Goal: Task Accomplishment & Management: Manage account settings

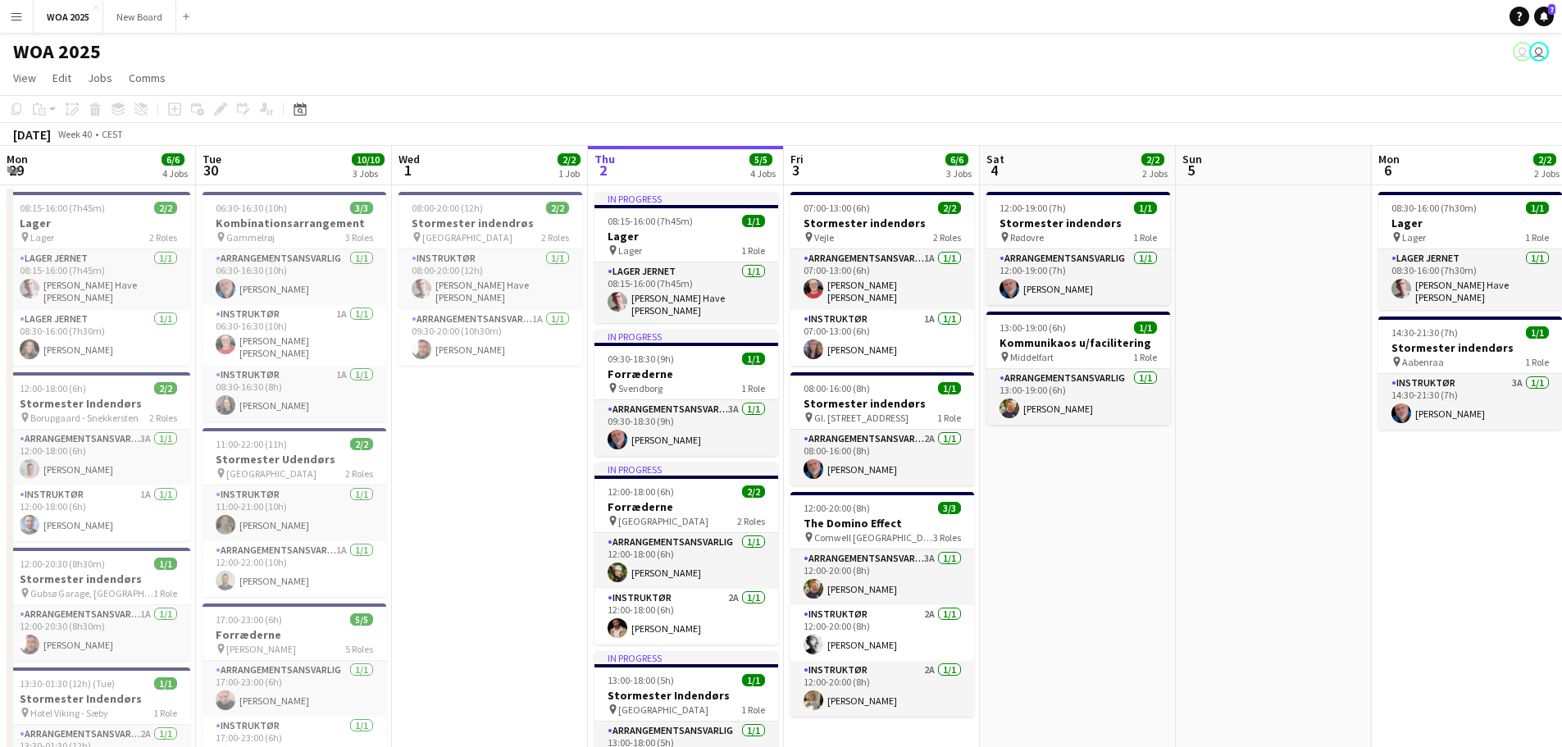
click at [1372, 535] on app-date-cell "08:30-16:00 (7h30m) 1/1 Lager pin Lager 1 Role Lager Jernet [DATE] 08:30-16:00 …" at bounding box center [1470, 683] width 196 height 996
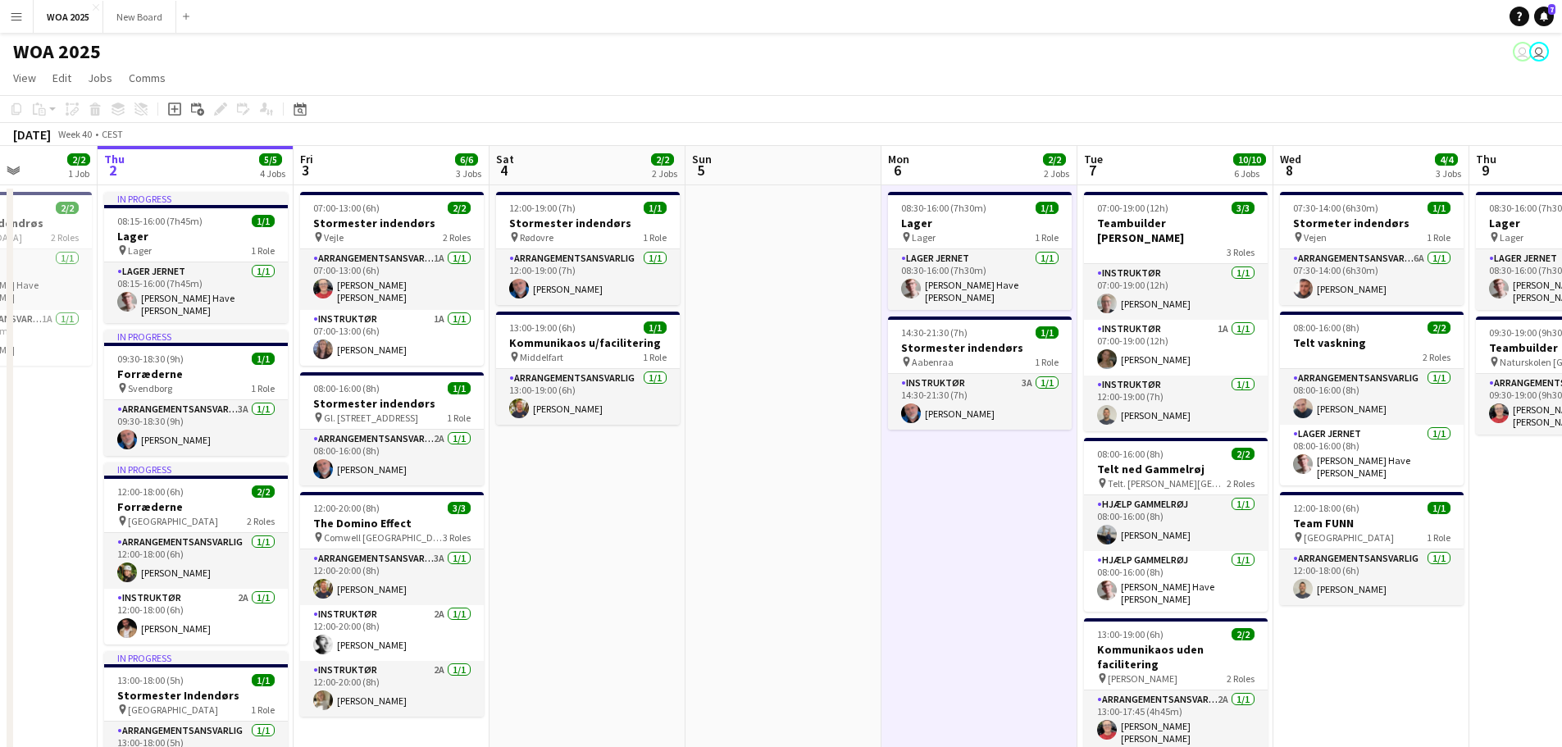
click at [735, 545] on app-date-cell at bounding box center [784, 683] width 196 height 996
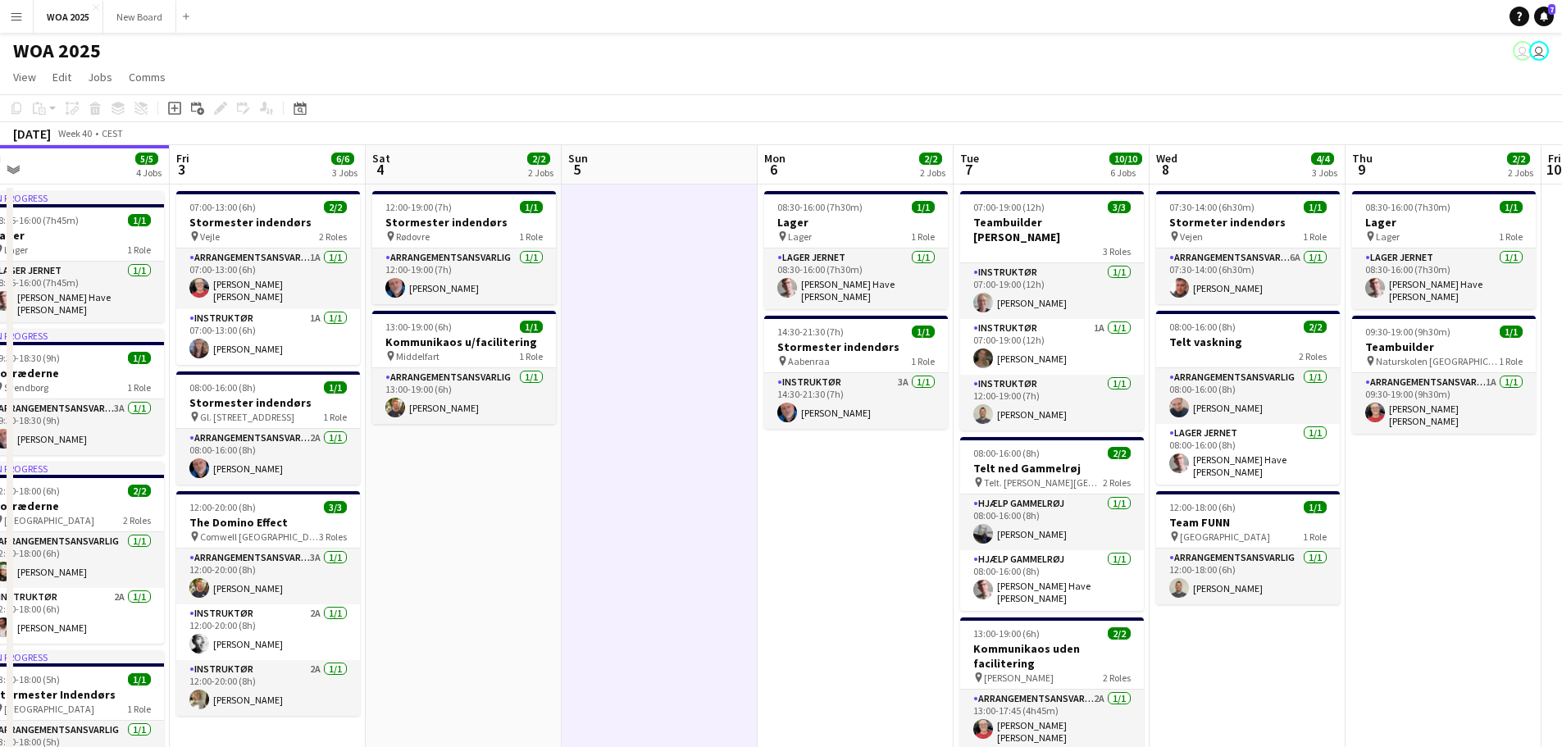
scroll to position [0, 568]
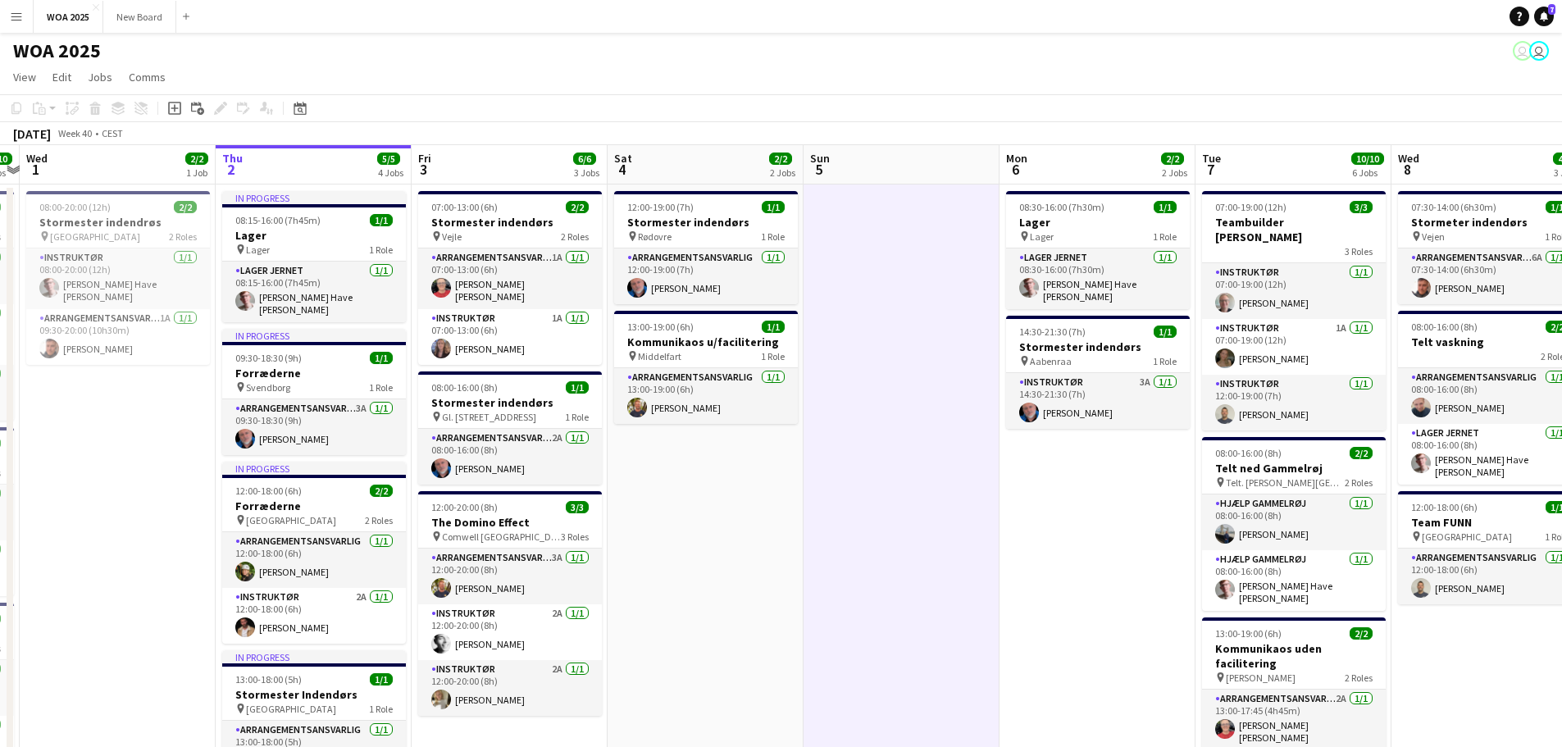
drag, startPoint x: 1383, startPoint y: 648, endPoint x: 1574, endPoint y: 472, distance: 259.4
click at [1561, 472] on html "Menu Boards Boards Boards All jobs Status Workforce Workforce My Workforce Recr…" at bounding box center [781, 590] width 1562 height 1182
click at [1549, 20] on link "Notifications 7" at bounding box center [1544, 17] width 20 height 20
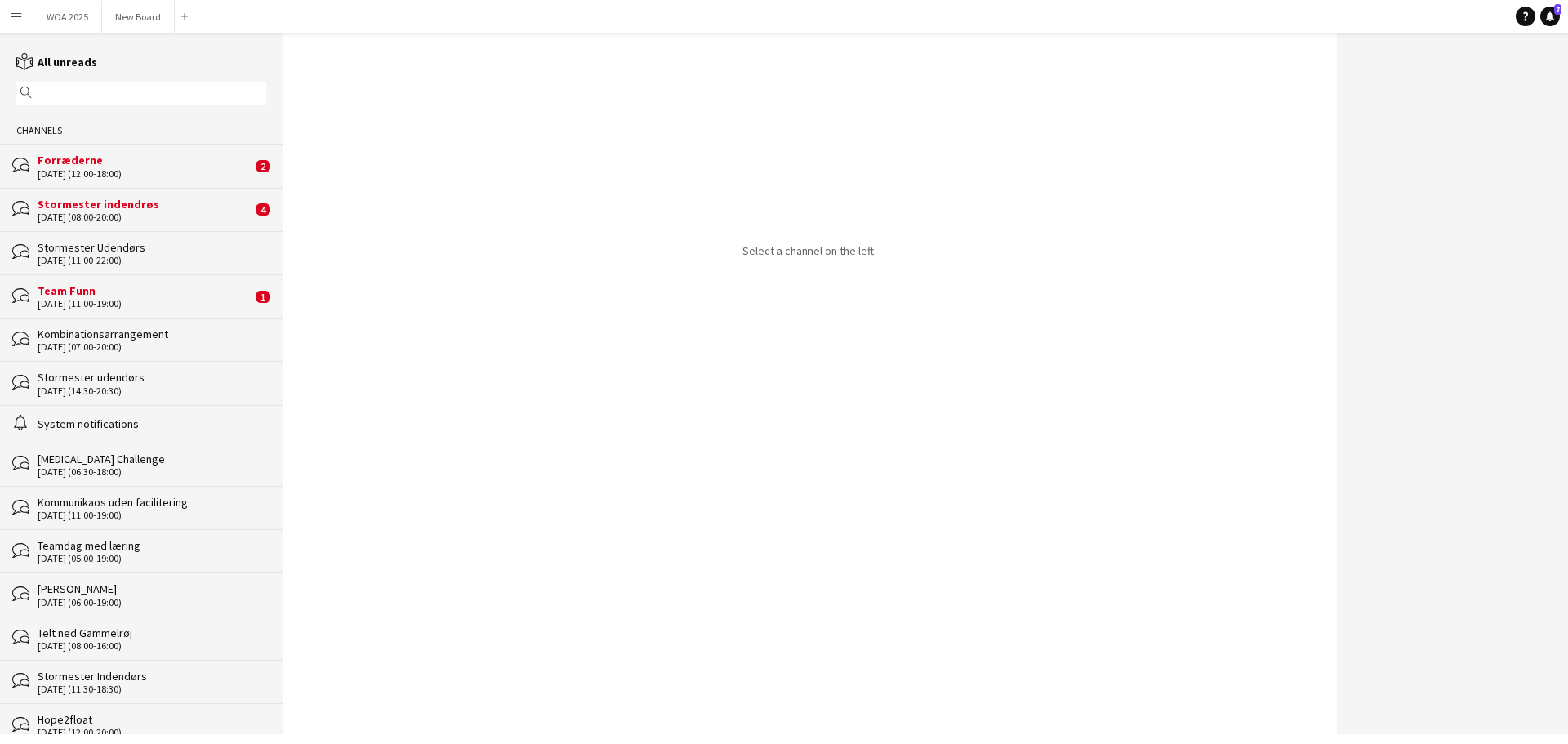
click at [152, 165] on div "Forræderne" at bounding box center [144, 159] width 214 height 15
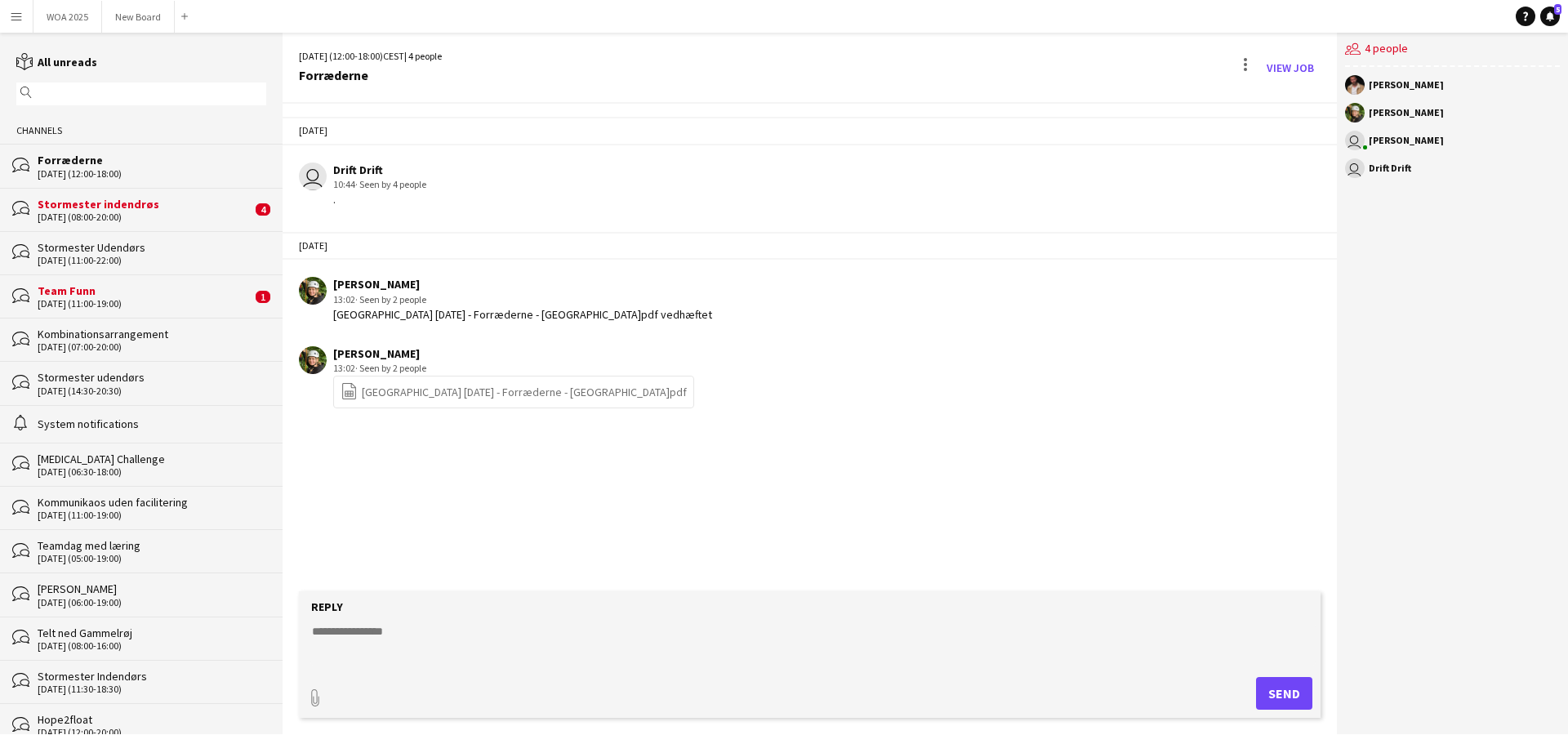
click at [156, 296] on div "Team Funn" at bounding box center [144, 291] width 214 height 15
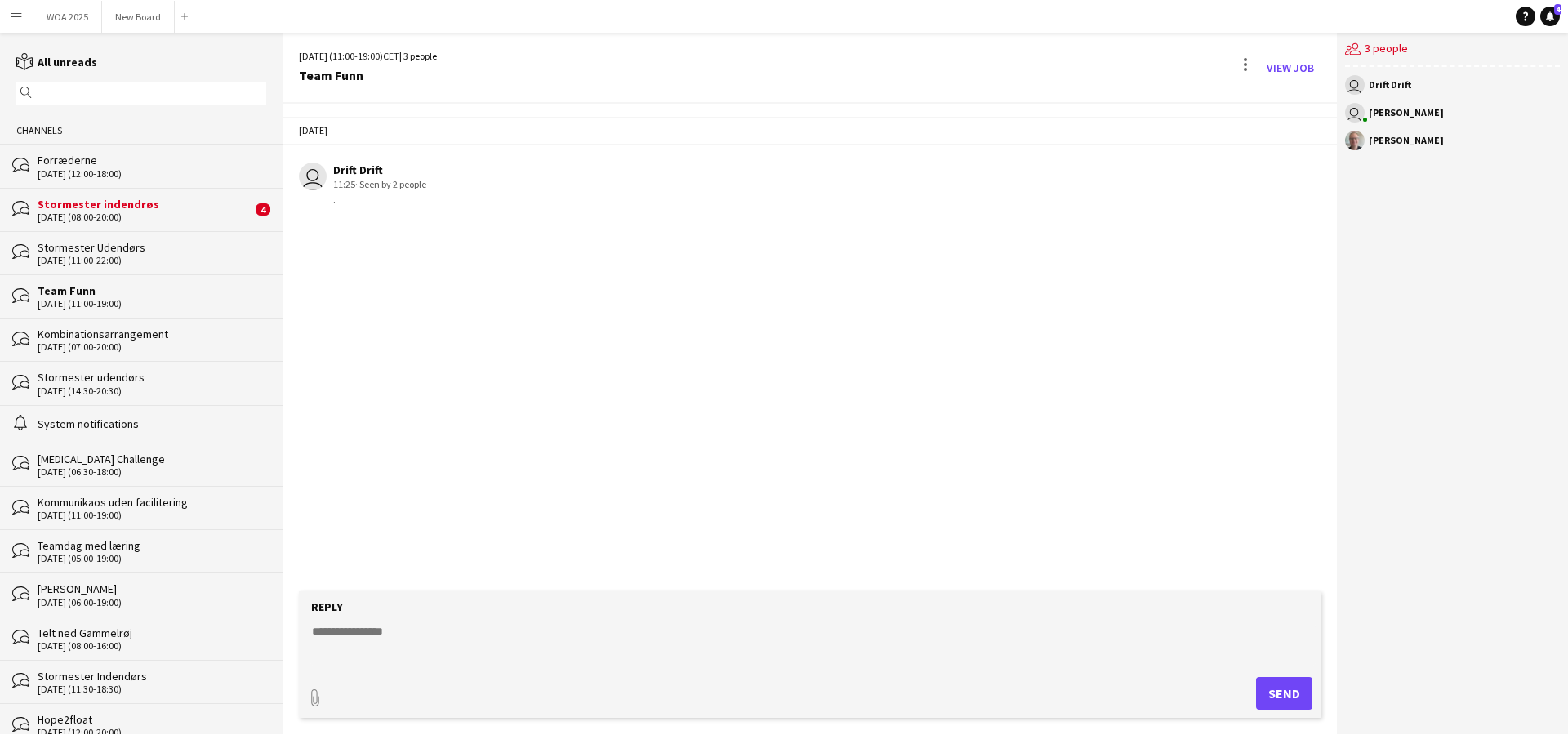
click at [167, 215] on div "[DATE] (08:00-20:00)" at bounding box center [144, 216] width 214 height 11
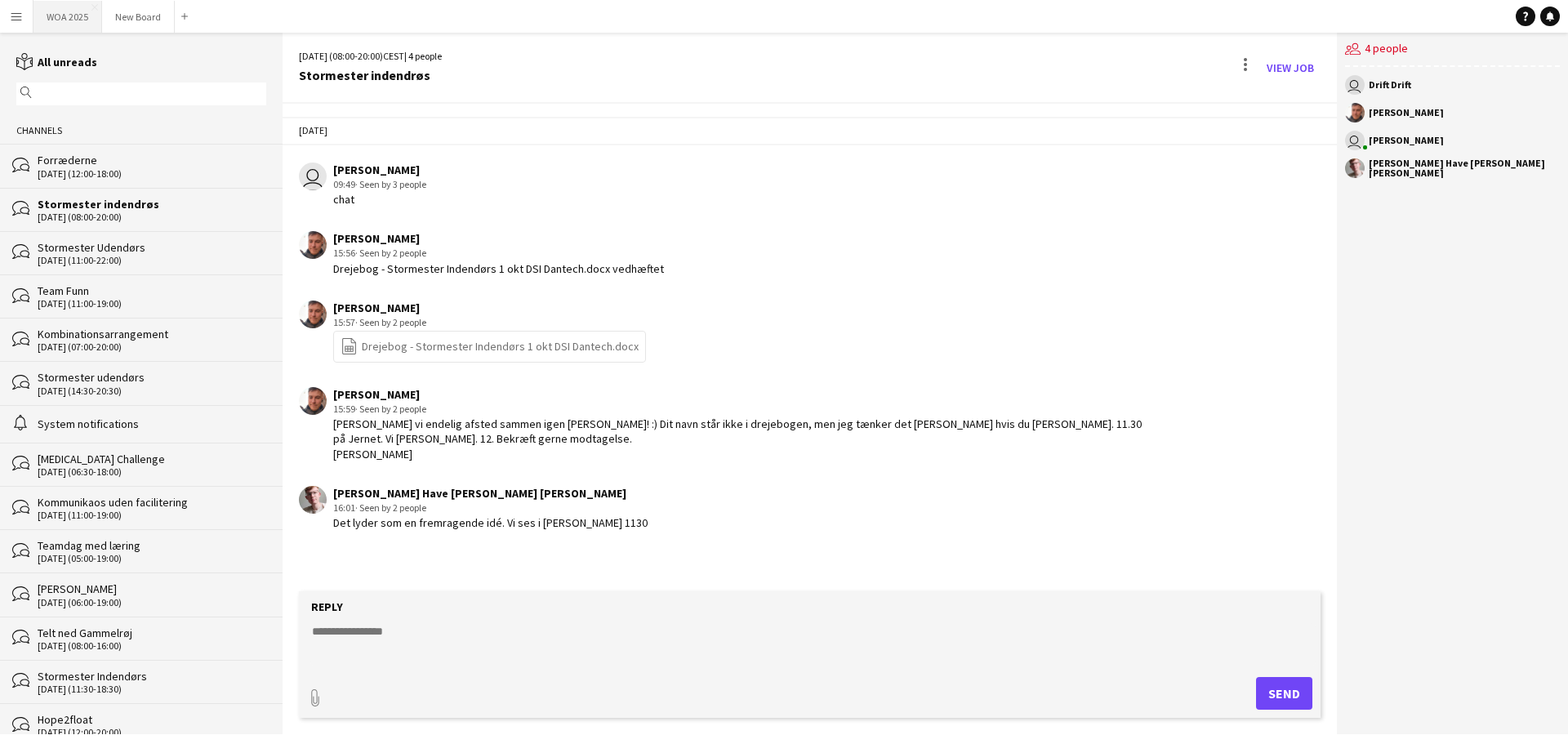
click at [68, 21] on button "WOA 2025 Close" at bounding box center [68, 17] width 69 height 32
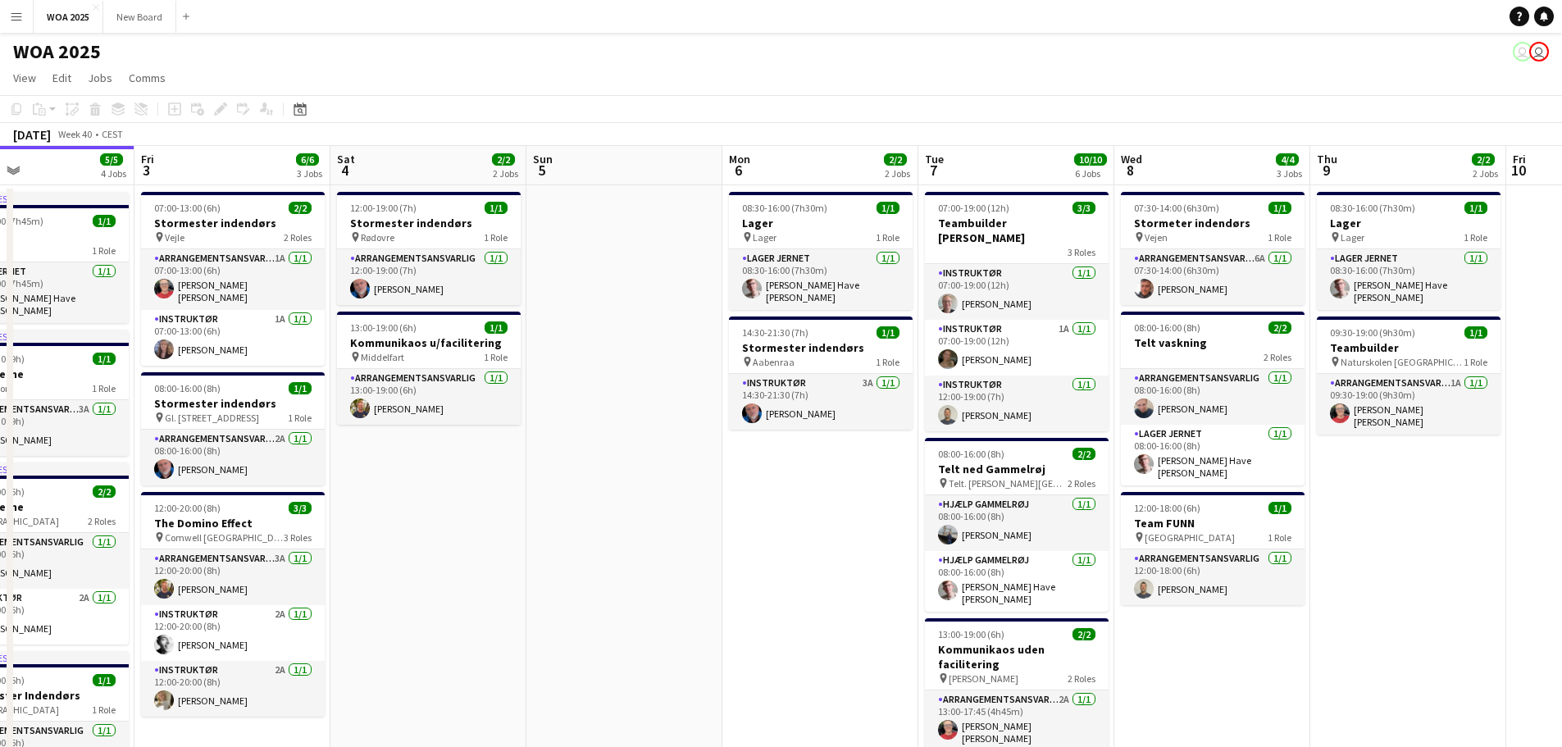
scroll to position [0, 481]
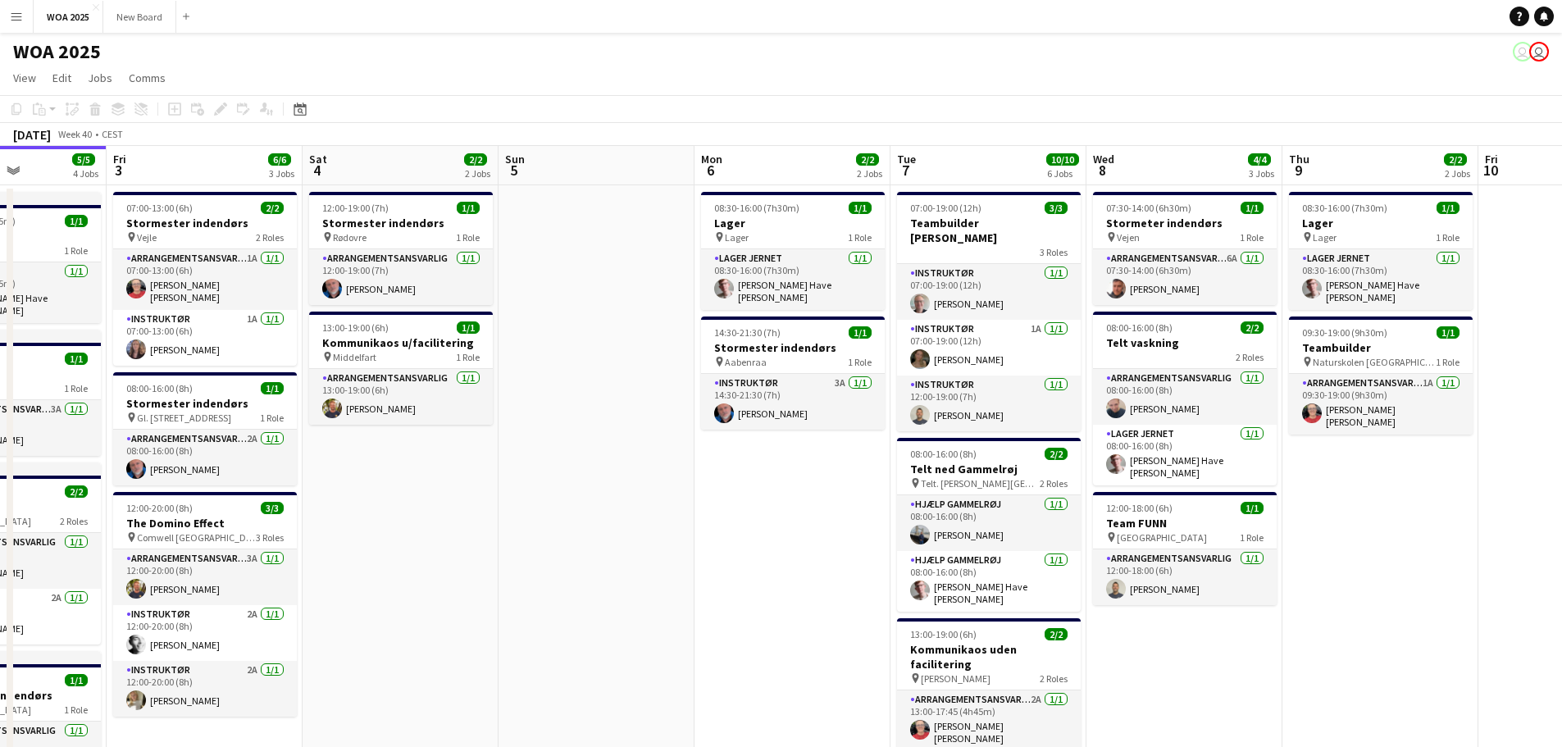
drag, startPoint x: 1506, startPoint y: 522, endPoint x: 1220, endPoint y: 526, distance: 285.4
click at [1220, 526] on app-calendar-viewport "Tue 30 10/10 3 Jobs Wed 1 2/2 1 Job Thu 2 5/5 4 Jobs Fri 3 6/6 3 Jobs Sat 4 2/2…" at bounding box center [781, 664] width 1562 height 1036
click at [1207, 531] on span "[GEOGRAPHIC_DATA]" at bounding box center [1162, 537] width 90 height 12
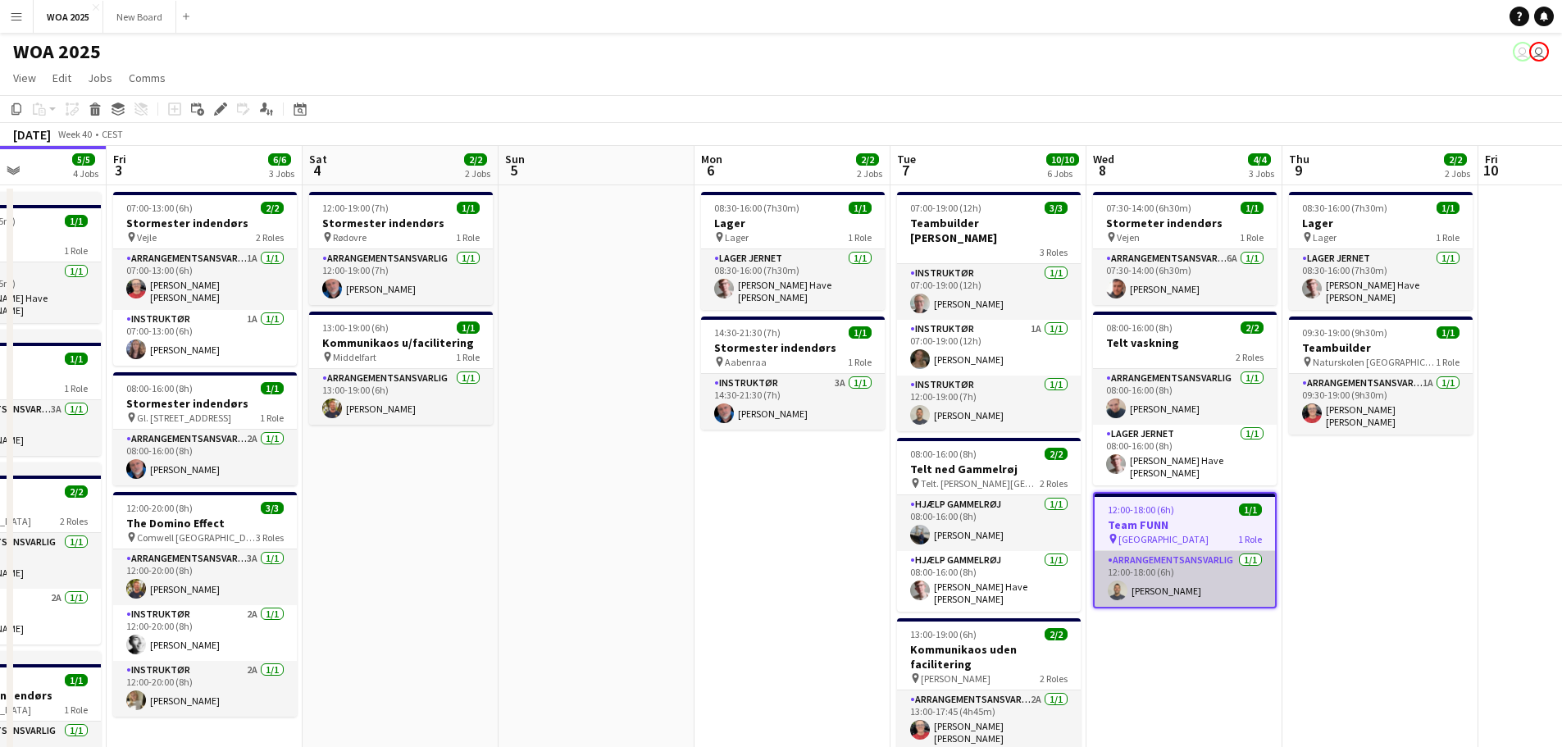
click at [1201, 577] on app-card-role "Arrangementsansvarlig [DATE] 12:00-18:00 (6h) [PERSON_NAME]" at bounding box center [1185, 579] width 180 height 56
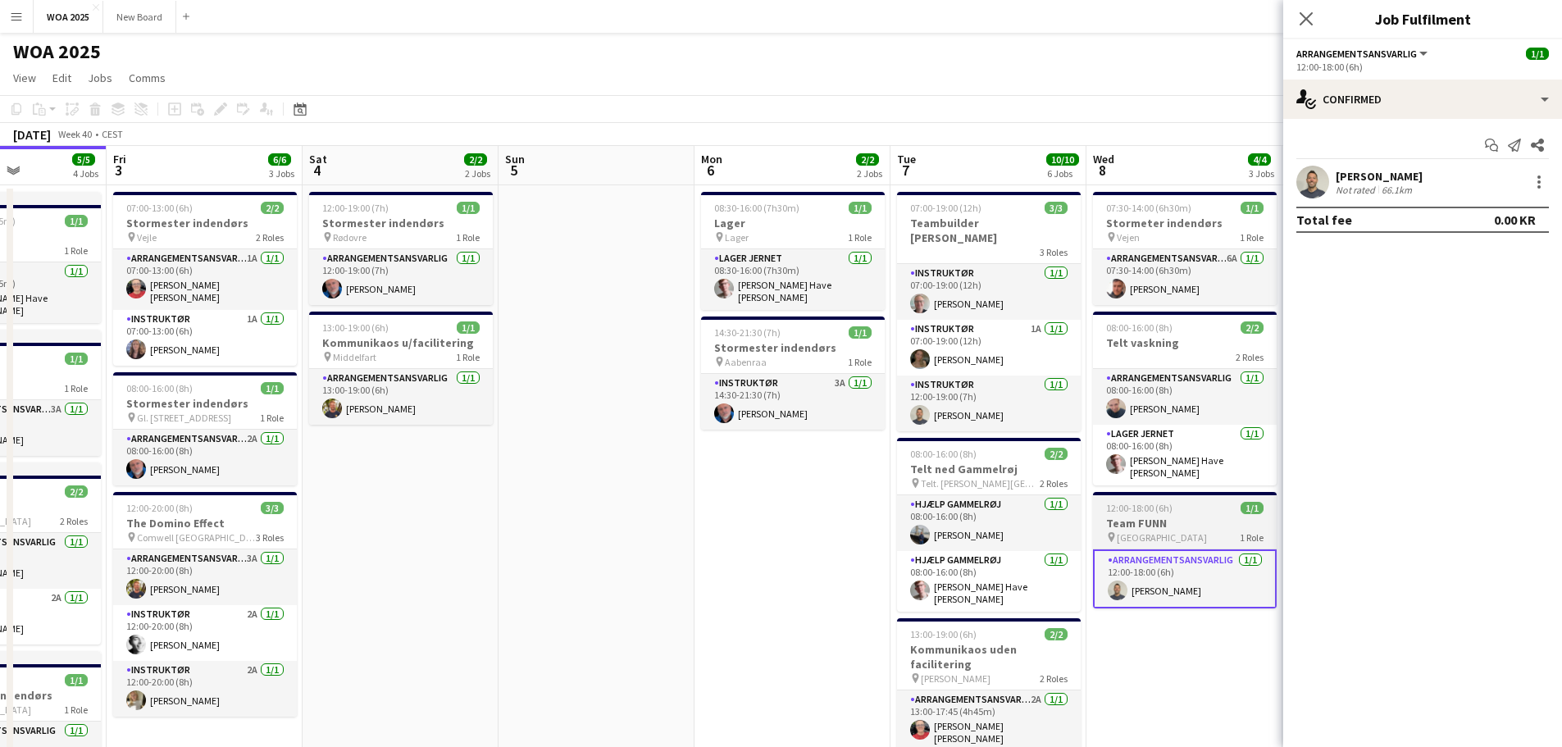
click at [1201, 539] on app-job-card "12:00-18:00 (6h) 1/1 Team FUNN pin Kulturhuset Skanderborg 1 Role Arrangementsa…" at bounding box center [1185, 550] width 184 height 116
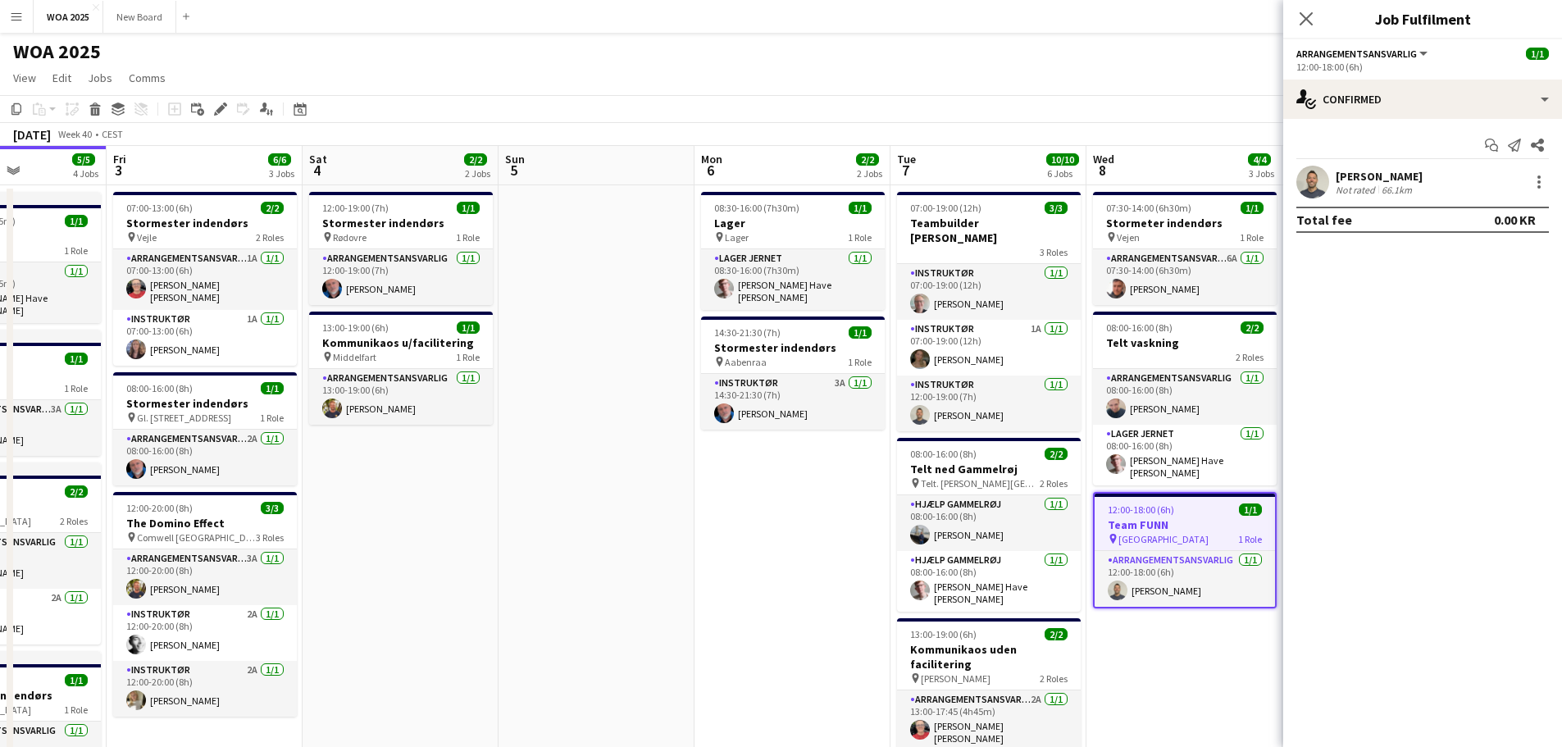
click at [1192, 518] on h3 "Team FUNN" at bounding box center [1185, 524] width 180 height 15
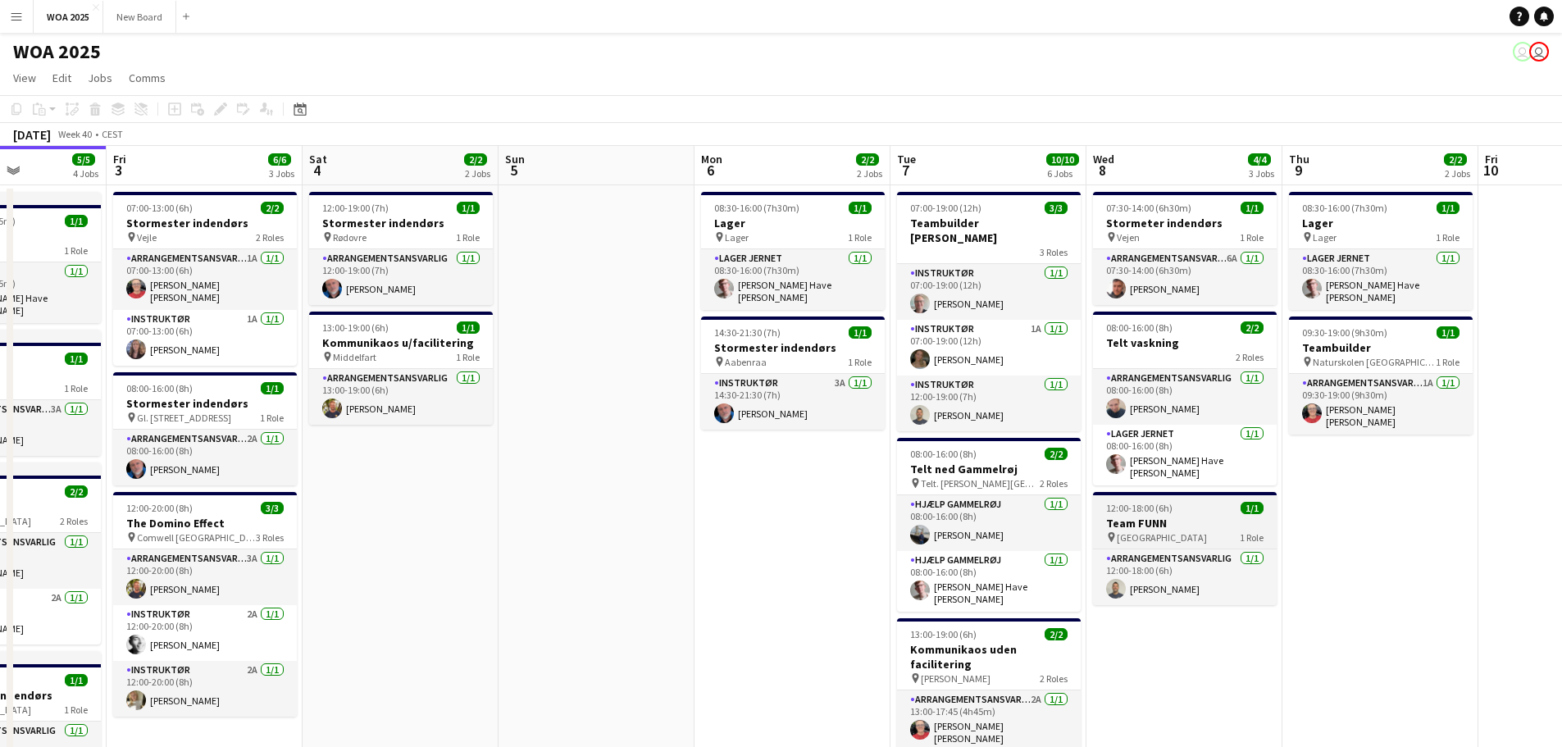
click at [1192, 518] on h3 "Team FUNN" at bounding box center [1185, 523] width 184 height 15
